Goal: Communication & Community: Answer question/provide support

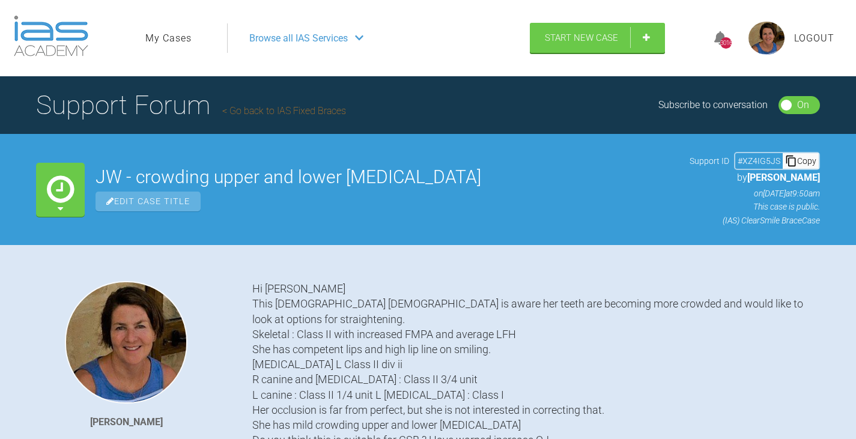
click at [174, 38] on link "My Cases" at bounding box center [168, 39] width 46 height 16
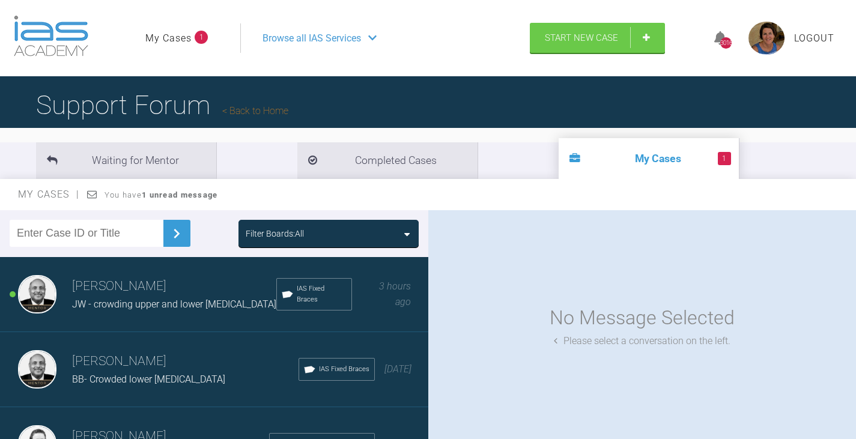
click at [238, 304] on div "JW - crowding upper and lower [MEDICAL_DATA]" at bounding box center [174, 305] width 204 height 16
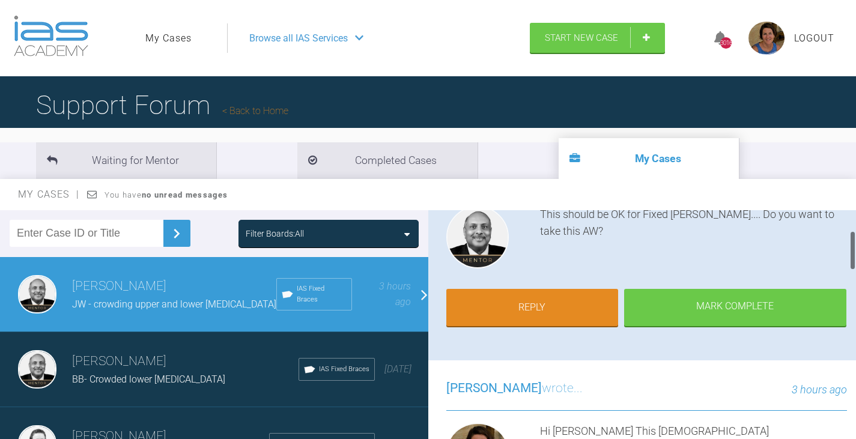
scroll to position [120, 0]
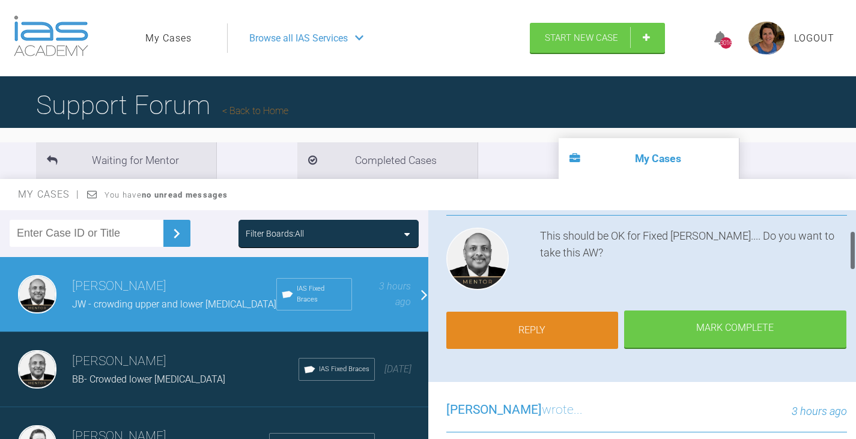
click at [549, 333] on link "Reply" at bounding box center [533, 330] width 172 height 37
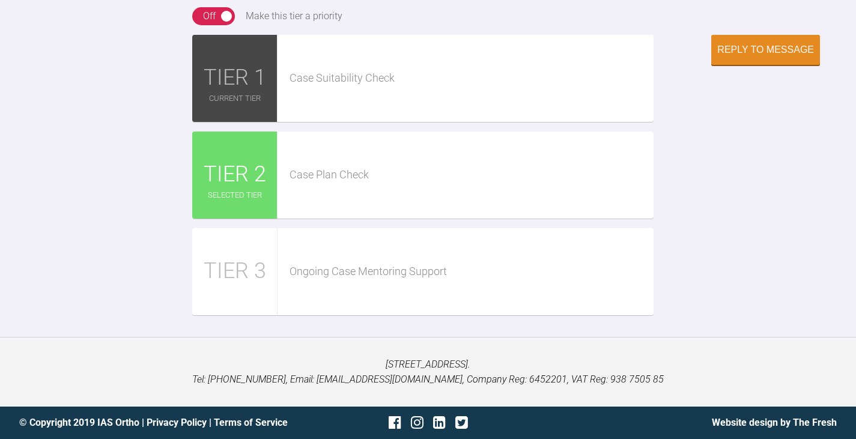
scroll to position [1741, 0]
type textarea "Yes if patient wants Have a good WE"
click at [739, 56] on div "Reply to Message" at bounding box center [766, 51] width 97 height 11
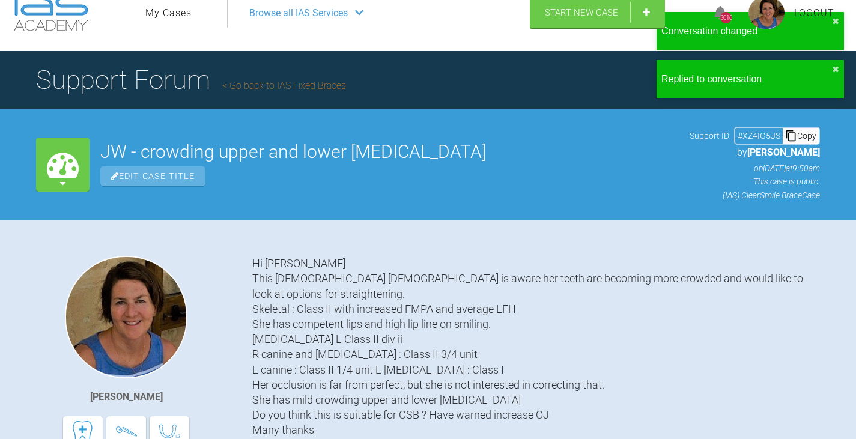
scroll to position [4, 0]
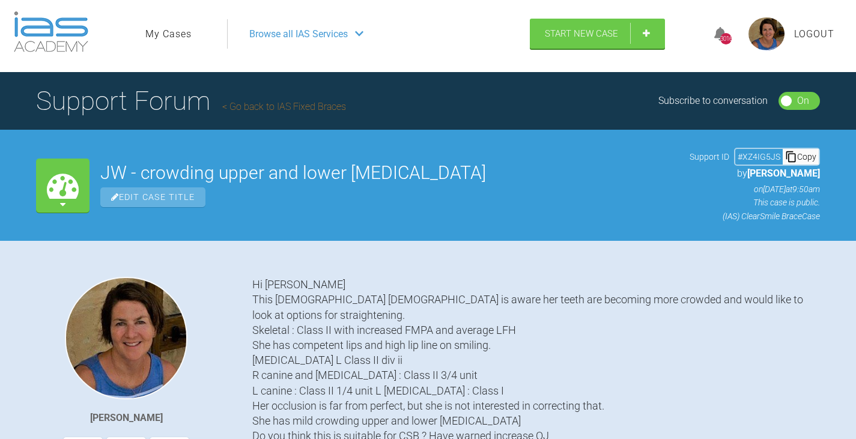
click at [170, 35] on link "My Cases" at bounding box center [168, 34] width 46 height 16
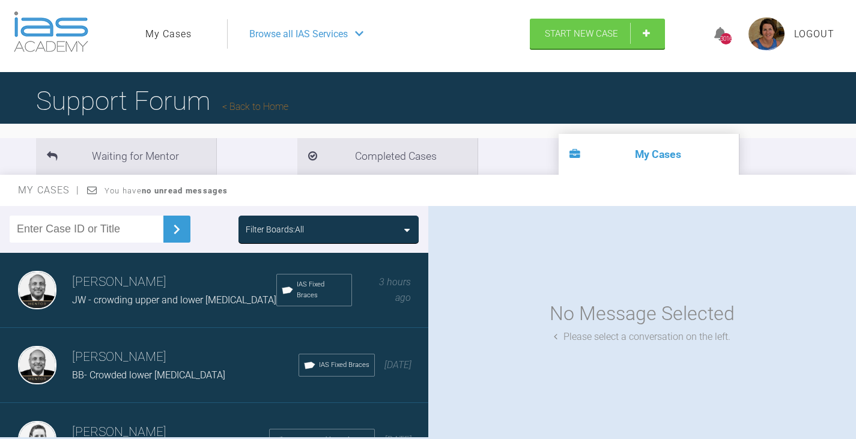
click at [406, 227] on icon at bounding box center [406, 230] width 5 height 10
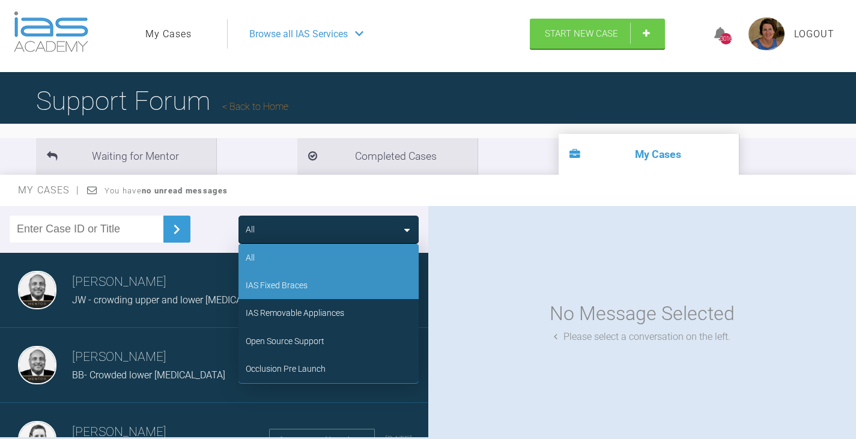
click at [284, 288] on div "IAS Fixed Braces" at bounding box center [277, 285] width 62 height 13
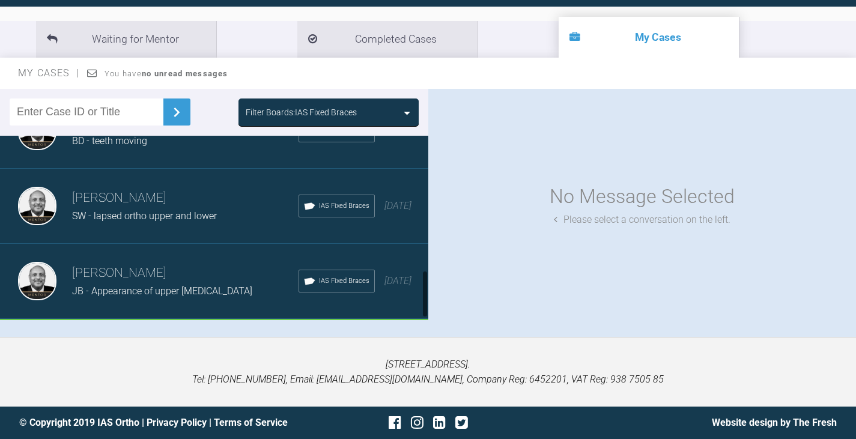
scroll to position [529, 0]
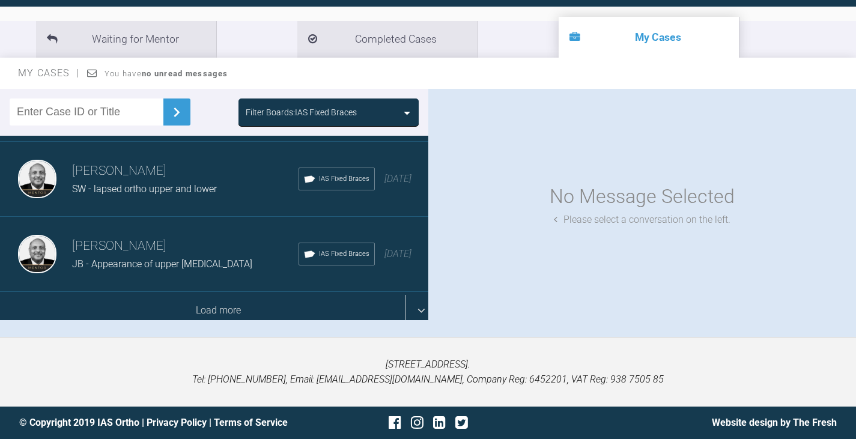
click at [252, 292] on div "Load more" at bounding box center [219, 310] width 438 height 37
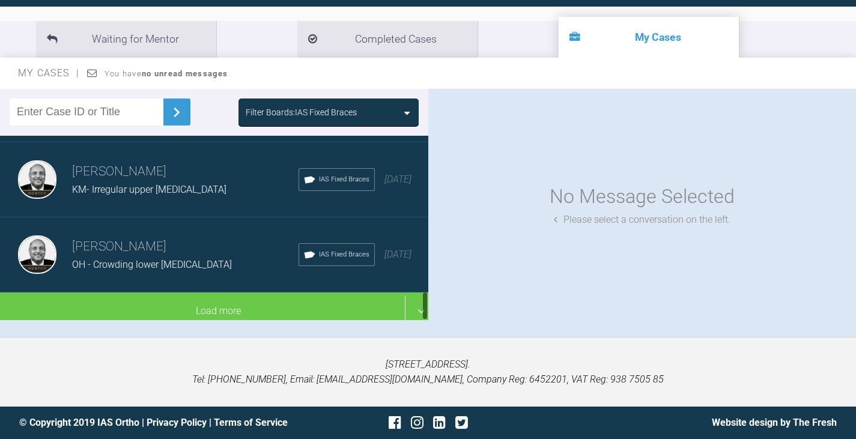
scroll to position [980, 0]
click at [195, 257] on div "OH - Crowding lower [MEDICAL_DATA]" at bounding box center [185, 265] width 227 height 16
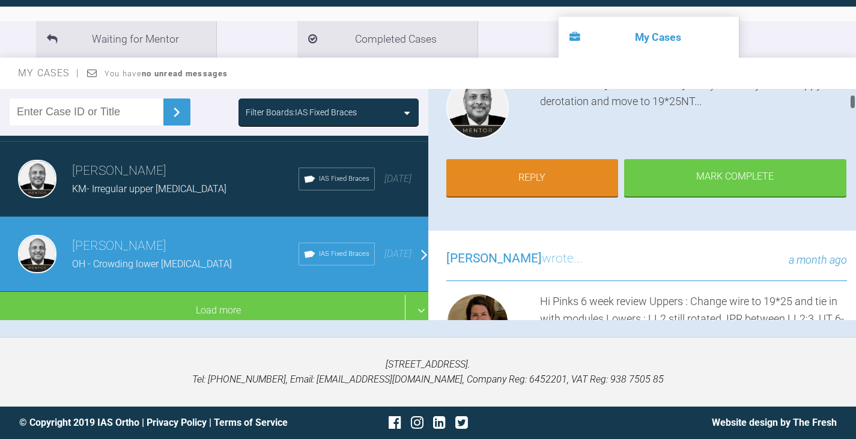
scroll to position [120, 0]
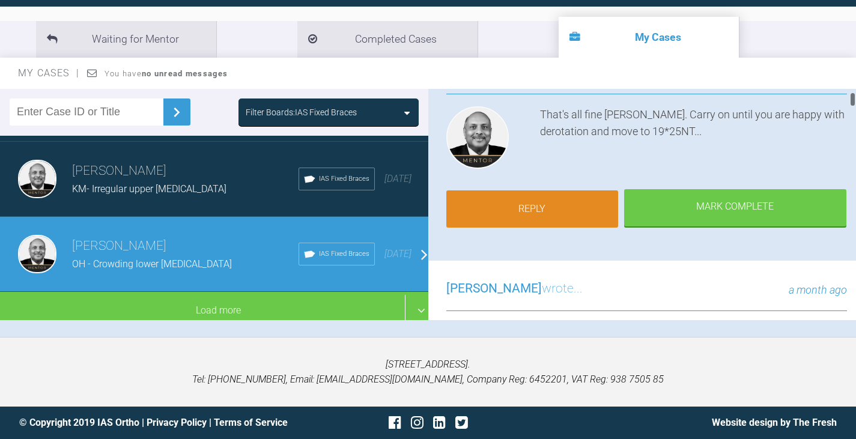
click at [546, 212] on link "Reply" at bounding box center [533, 209] width 172 height 37
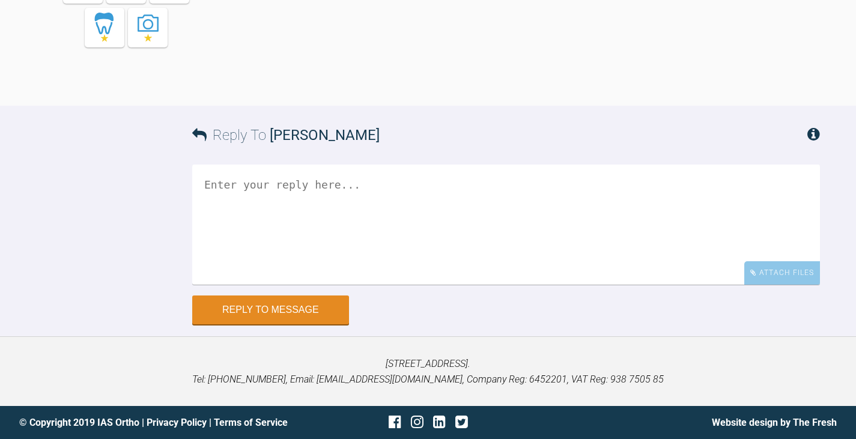
scroll to position [15735, 0]
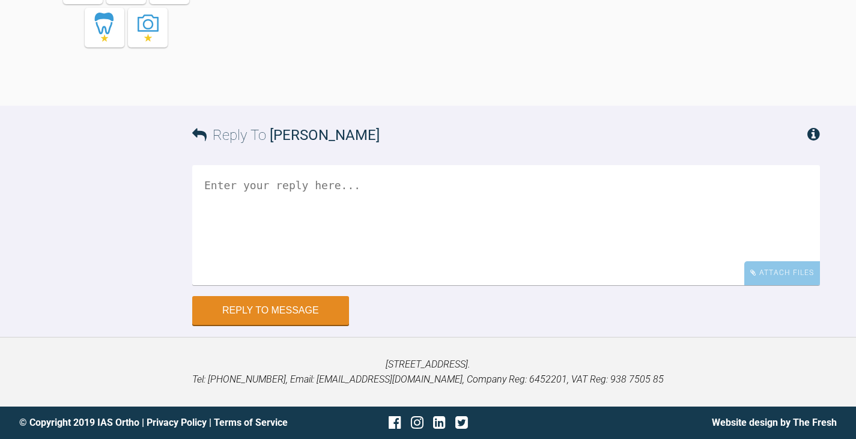
click at [266, 191] on textarea at bounding box center [506, 225] width 628 height 120
type textarea "h"
click at [418, 202] on textarea "Hi Pinks Finished uppers- scanned for fixed vretainer" at bounding box center [506, 225] width 628 height 120
click at [474, 198] on textarea "Hi Pinks Finished uppers- scanned for fixed [MEDICAL_DATA]" at bounding box center [506, 225] width 628 height 120
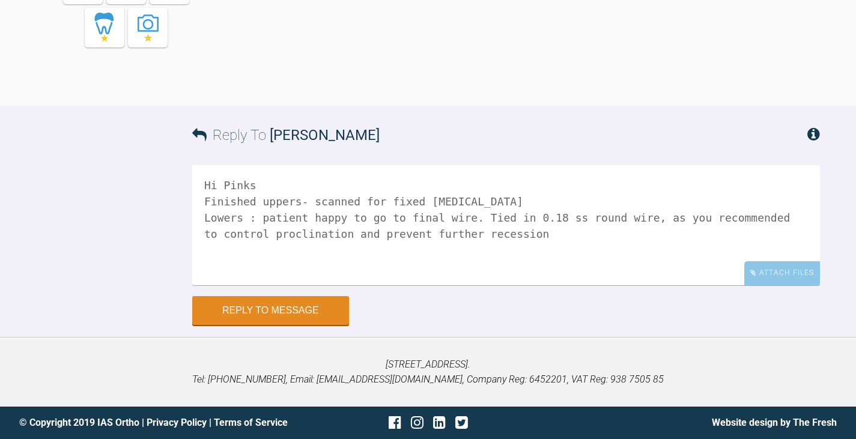
click at [621, 215] on textarea "Hi Pinks Finished uppers- scanned for fixed [MEDICAL_DATA] Lowers : patient hap…" at bounding box center [506, 225] width 628 height 120
click at [597, 234] on textarea "Hi Pinks Finished uppers- scanned for fixed [MEDICAL_DATA] Lowers : patient hap…" at bounding box center [506, 225] width 628 height 120
type textarea "Hi Pinks Finished uppers- scanned for fixed [MEDICAL_DATA] Lowers : patient hap…"
click at [756, 270] on icon at bounding box center [754, 272] width 6 height 7
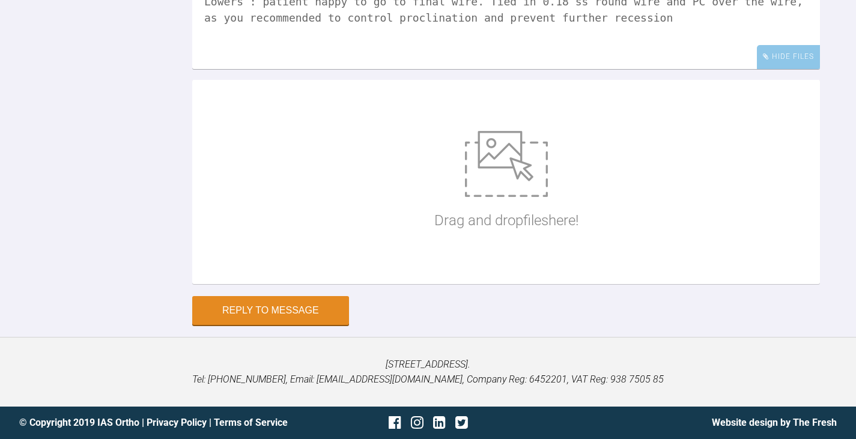
click at [512, 197] on img at bounding box center [506, 164] width 83 height 66
type input "C:\fakepath\O Lade 002.JPG"
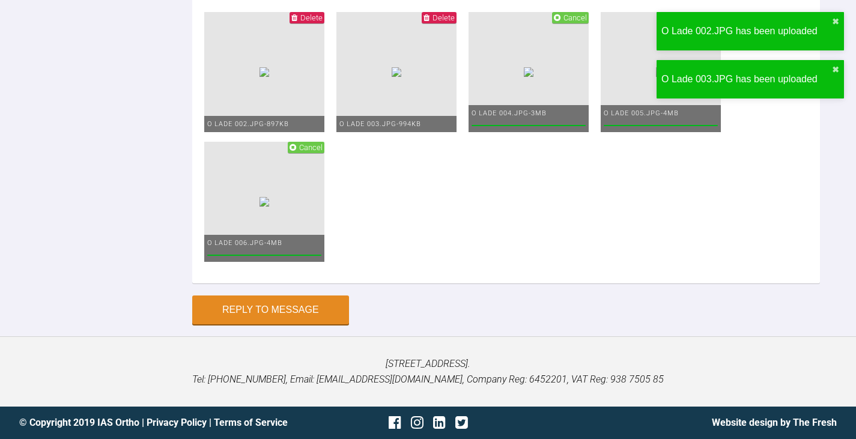
scroll to position [16095, 0]
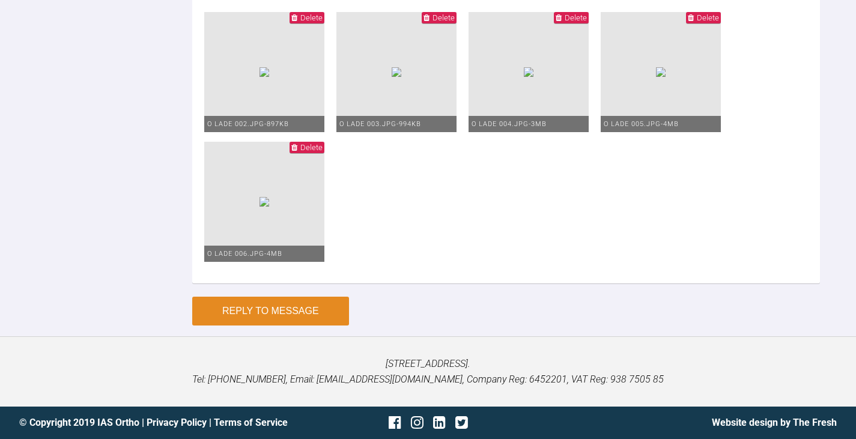
click at [294, 326] on button "Reply to Message" at bounding box center [270, 311] width 157 height 29
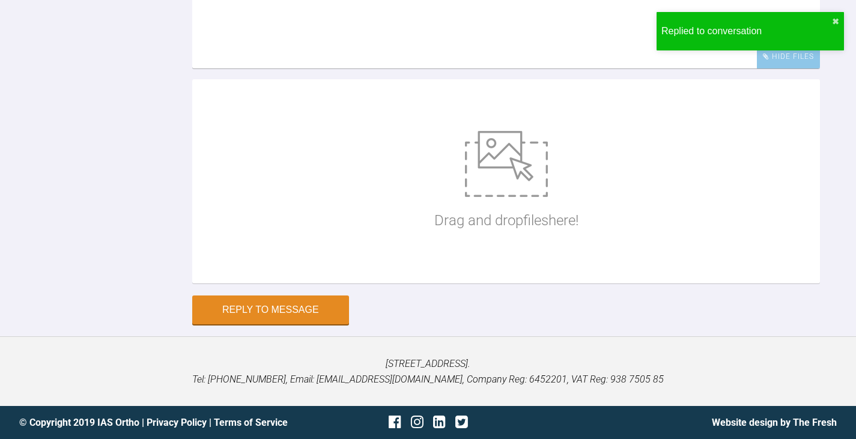
scroll to position [16028, 0]
